Goal: Obtain resource: Download file/media

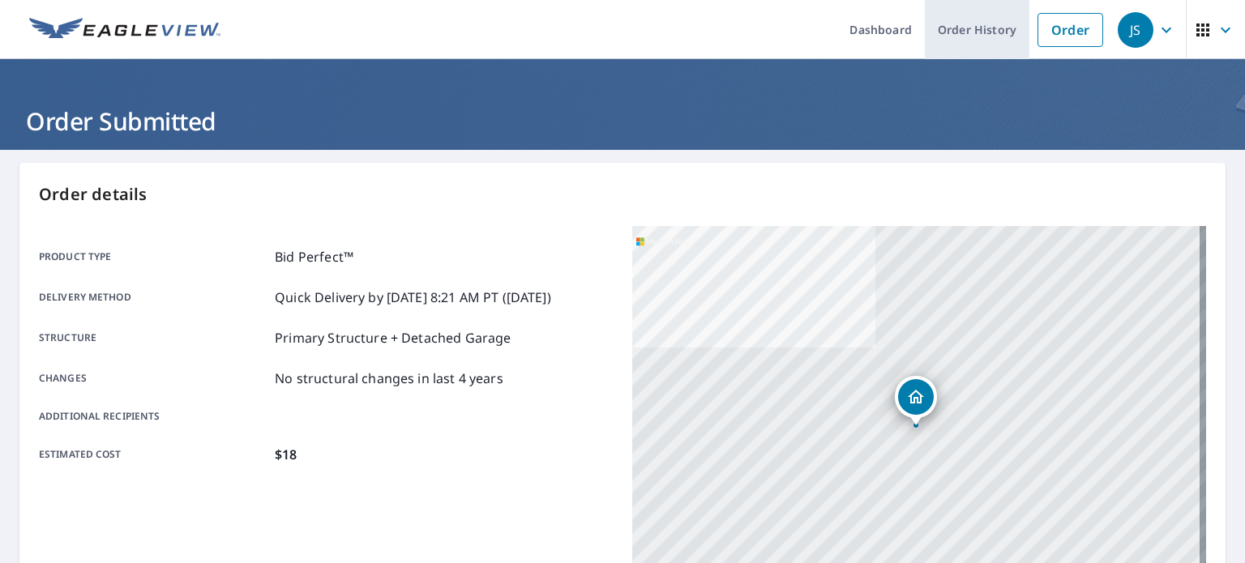
click at [962, 32] on link "Order History" at bounding box center [977, 29] width 105 height 59
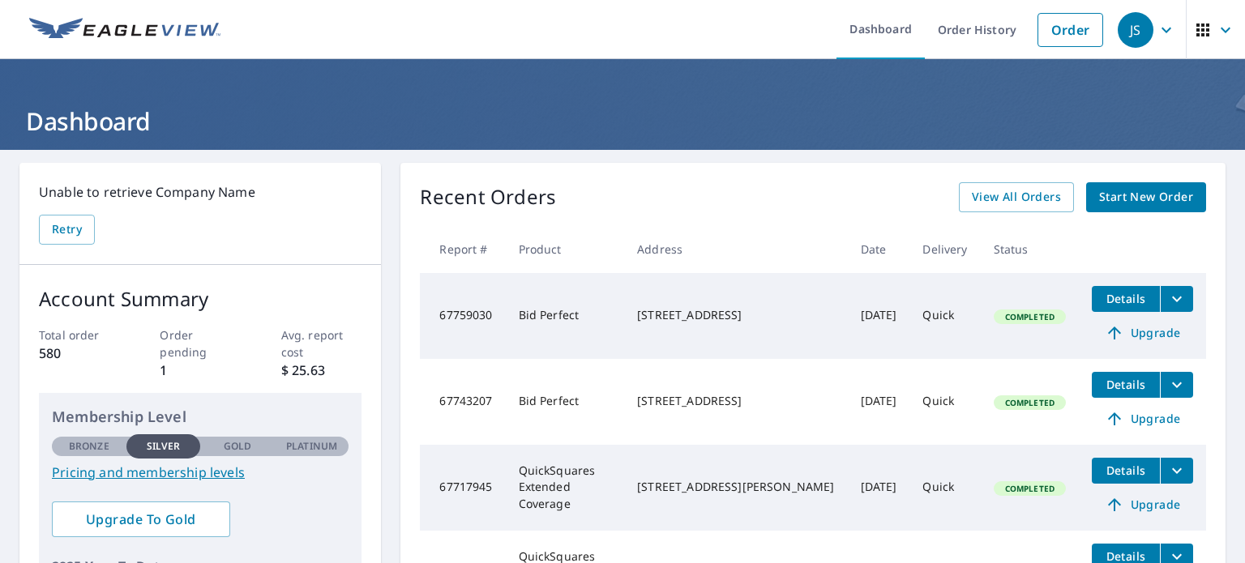
click at [1172, 297] on icon "filesDropdownBtn-67759030" at bounding box center [1177, 299] width 10 height 6
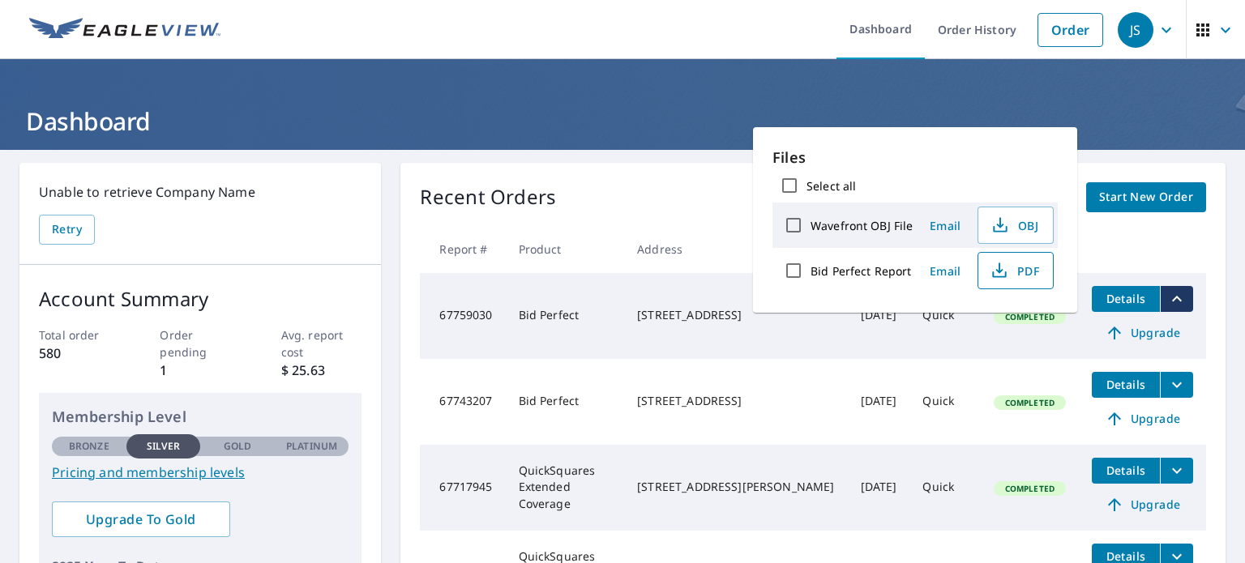
click at [1025, 271] on span "PDF" at bounding box center [1014, 270] width 52 height 19
